Goal: Information Seeking & Learning: Learn about a topic

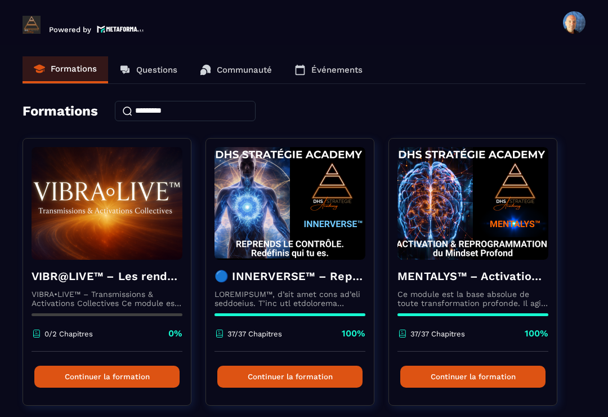
click at [324, 296] on p at bounding box center [289, 298] width 151 height 18
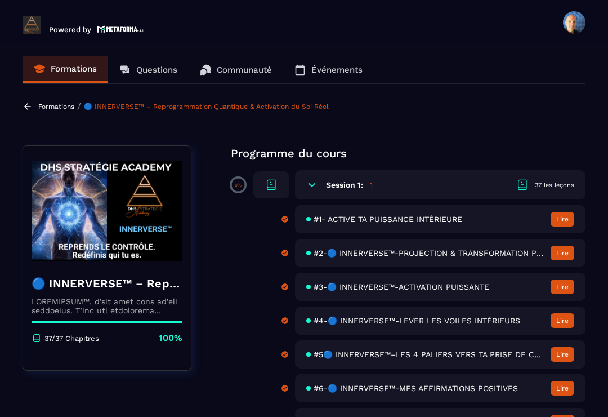
click at [51, 106] on p "Formations" at bounding box center [56, 106] width 36 height 8
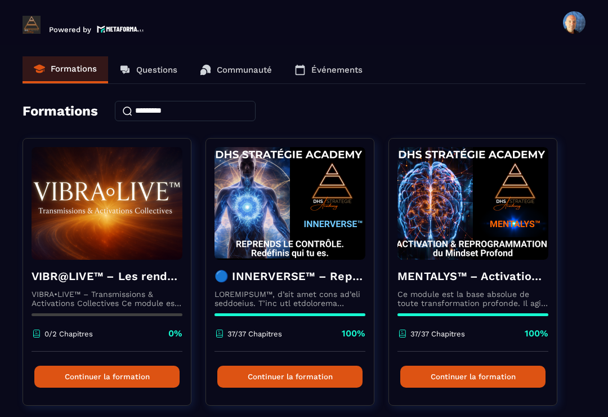
click at [153, 73] on p "Questions" at bounding box center [156, 70] width 41 height 10
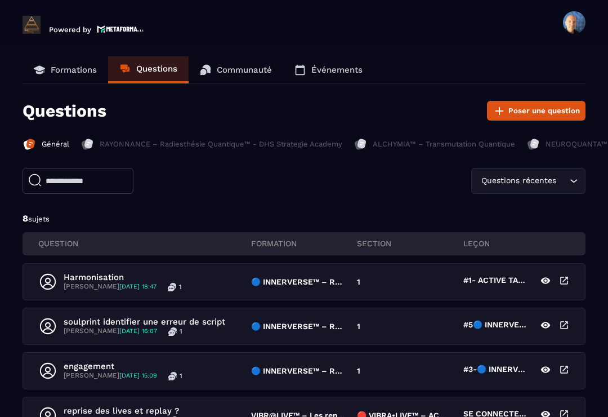
click at [245, 75] on link "Communauté" at bounding box center [236, 69] width 95 height 27
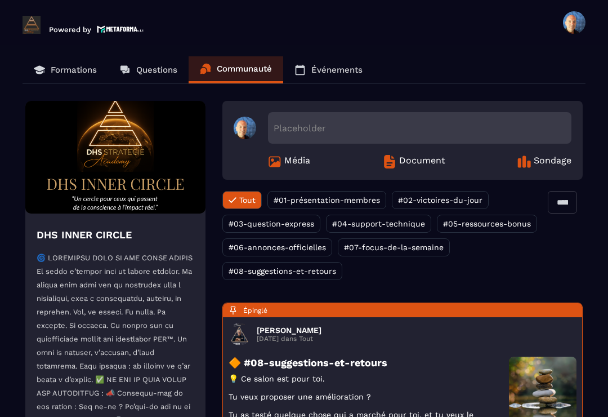
click at [148, 77] on link "Questions" at bounding box center [148, 69] width 80 height 27
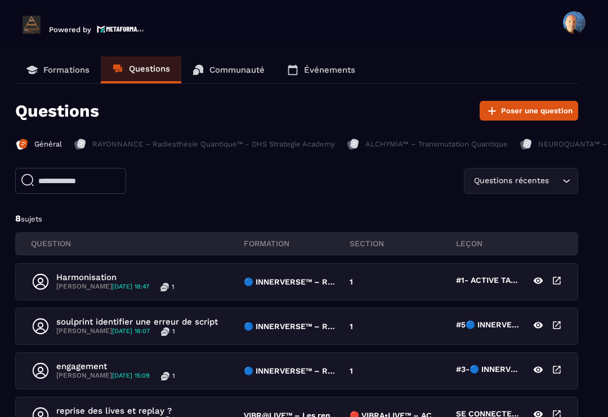
scroll to position [0, 7]
click at [62, 71] on p "Formations" at bounding box center [66, 70] width 46 height 10
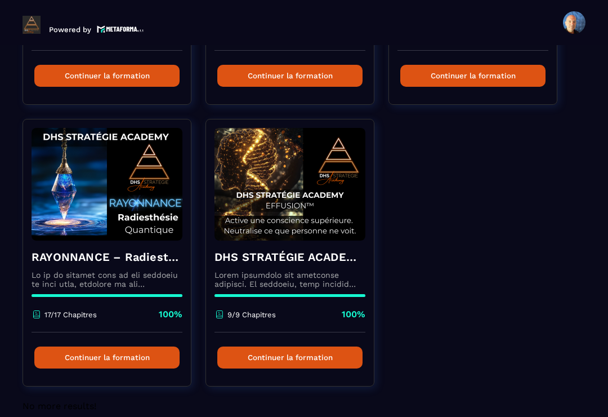
scroll to position [581, 0]
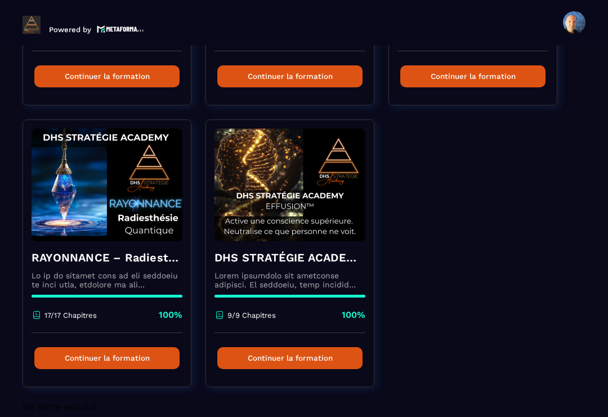
click at [333, 238] on img at bounding box center [289, 184] width 151 height 113
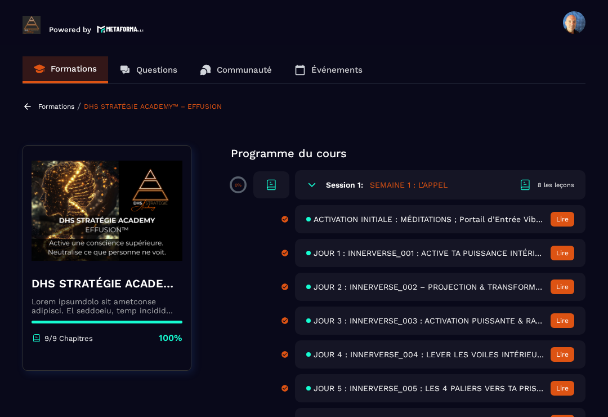
click at [481, 225] on div "ACTIVATION INITIALE : MÉDITATIONS ; Portail d’Entrée Vibratoire Lire" at bounding box center [440, 219] width 290 height 28
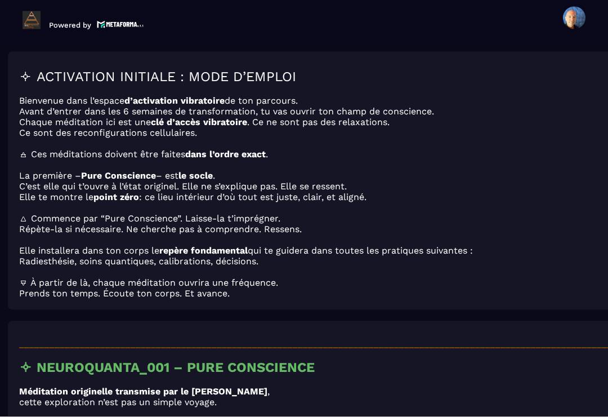
scroll to position [17, 0]
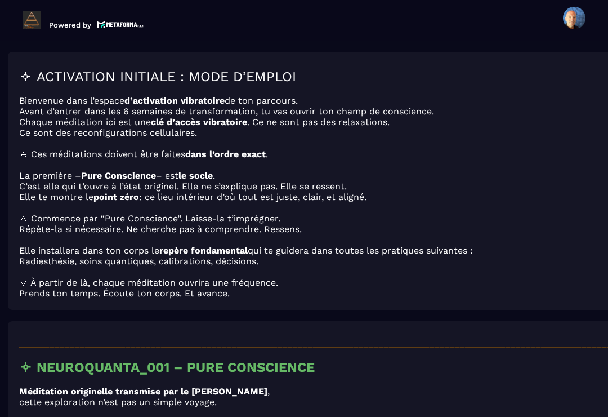
click at [487, 266] on p at bounding box center [320, 271] width 603 height 11
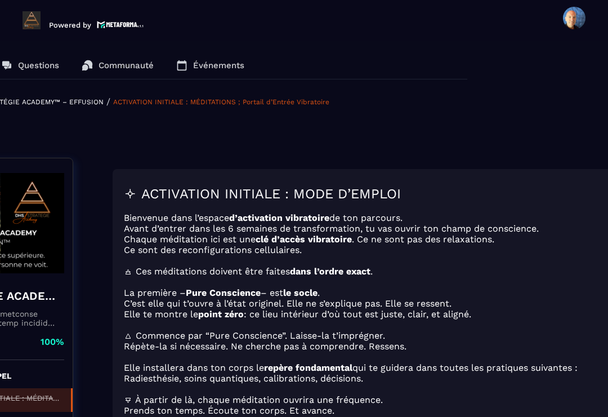
scroll to position [0, 117]
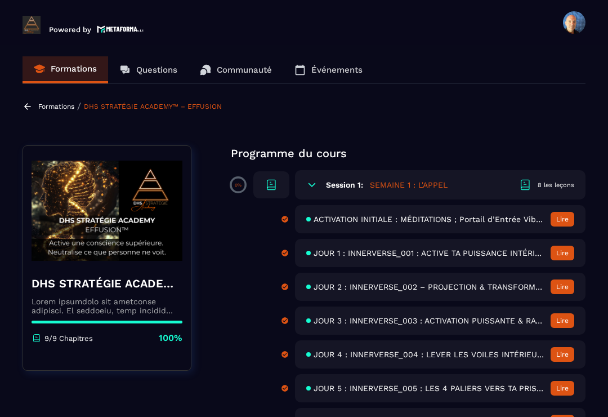
click at [50, 103] on p "Formations" at bounding box center [56, 106] width 36 height 8
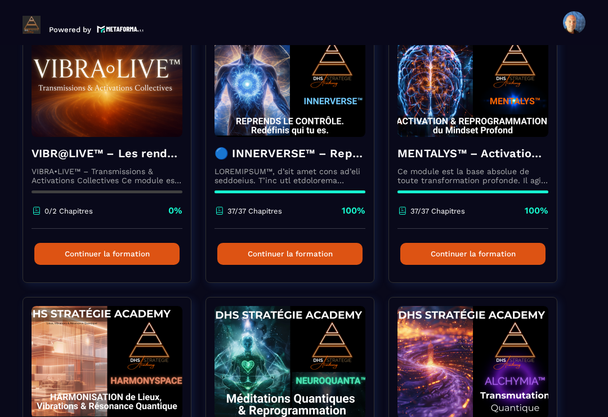
scroll to position [102, 0]
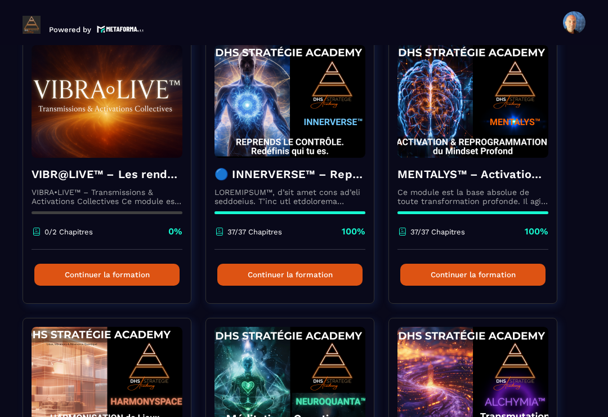
click at [464, 185] on div "MENTALYS™ – Activation & Reprogrammation du Mindset Profond Ce module est la ba…" at bounding box center [473, 204] width 168 height 92
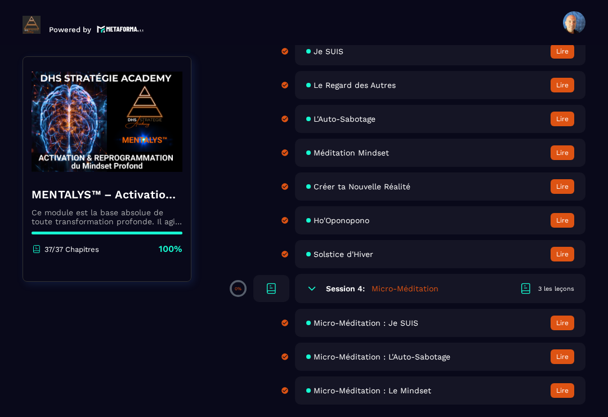
scroll to position [1153, 0]
click at [445, 200] on div "Créer ta Nouvelle Réalité Lire" at bounding box center [440, 186] width 290 height 28
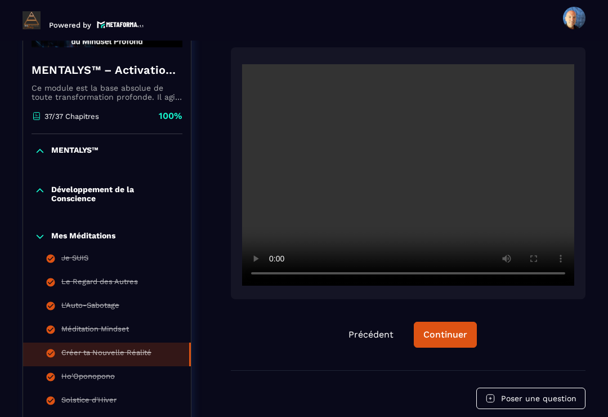
scroll to position [785, 0]
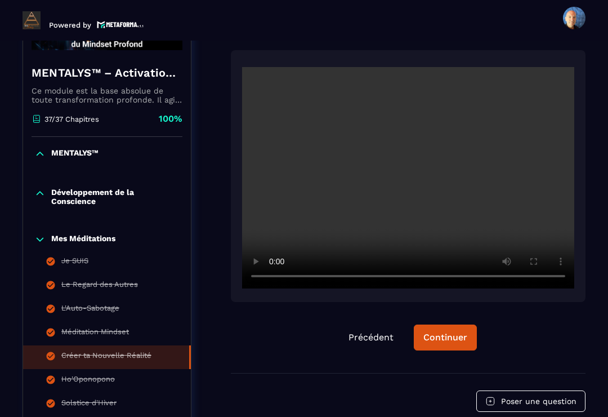
click at [411, 160] on video at bounding box center [408, 177] width 332 height 221
